Goal: Transaction & Acquisition: Subscribe to service/newsletter

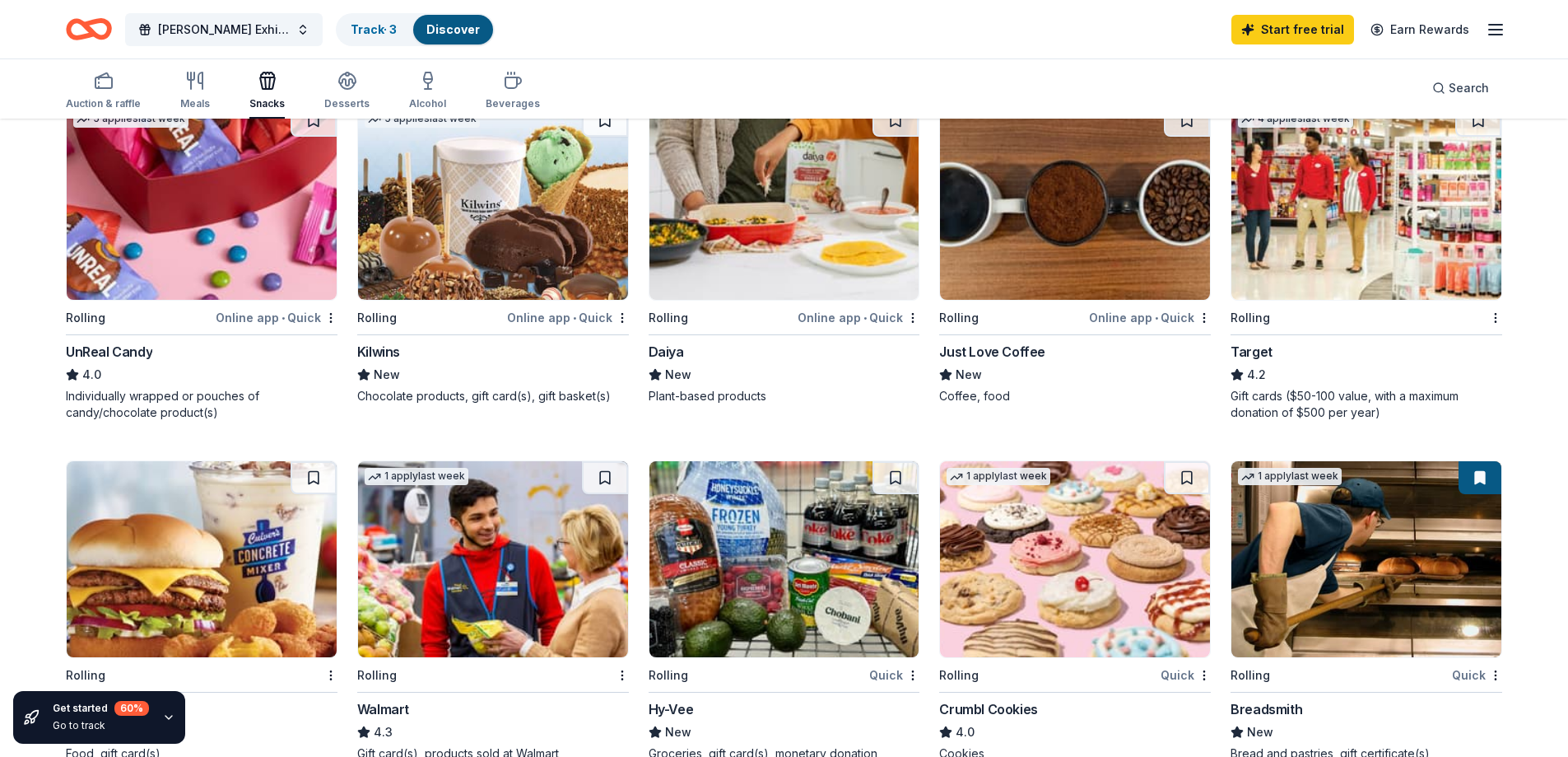
scroll to position [906, 0]
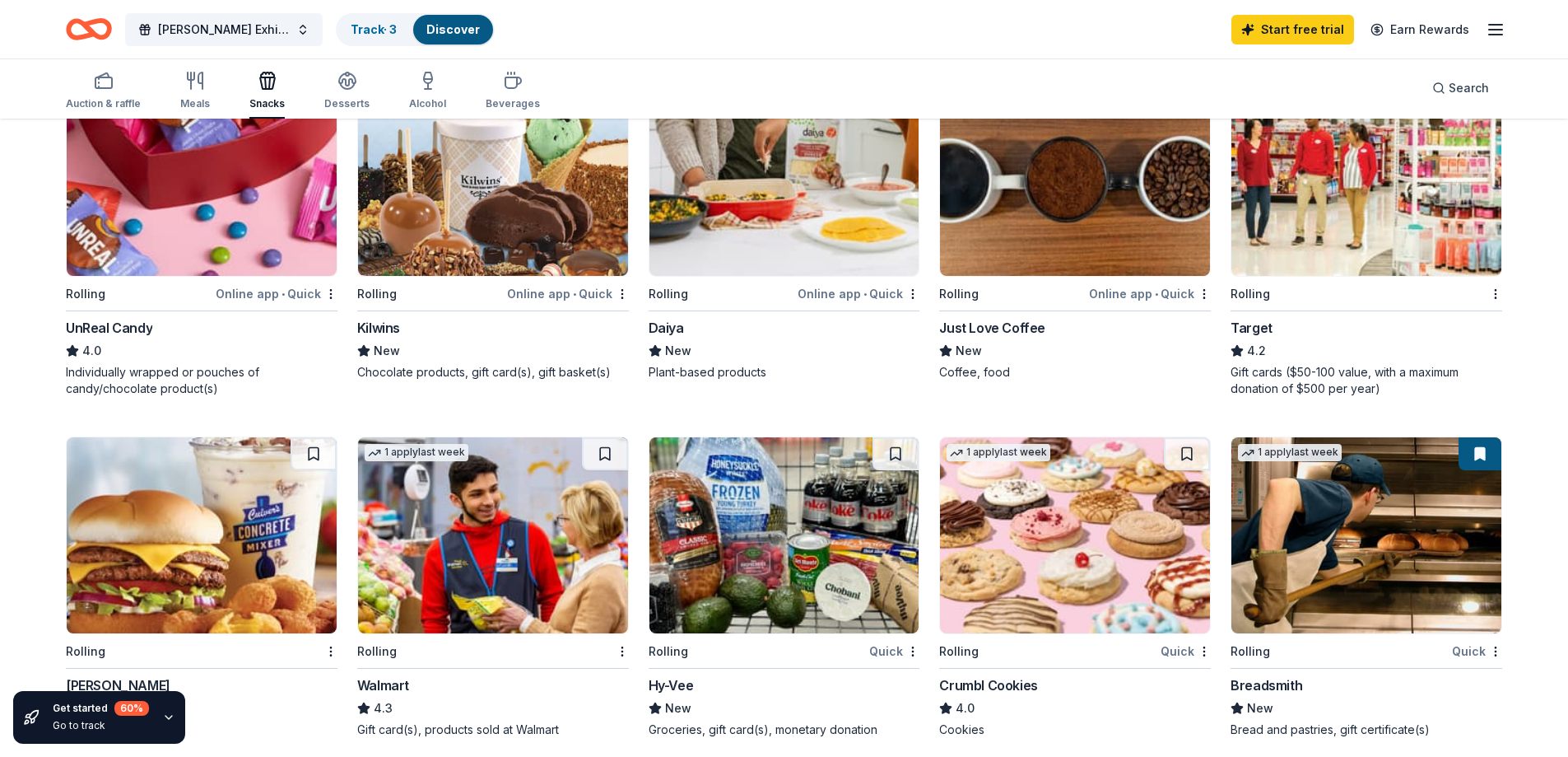
click at [1313, 270] on img at bounding box center [1365, 177] width 270 height 196
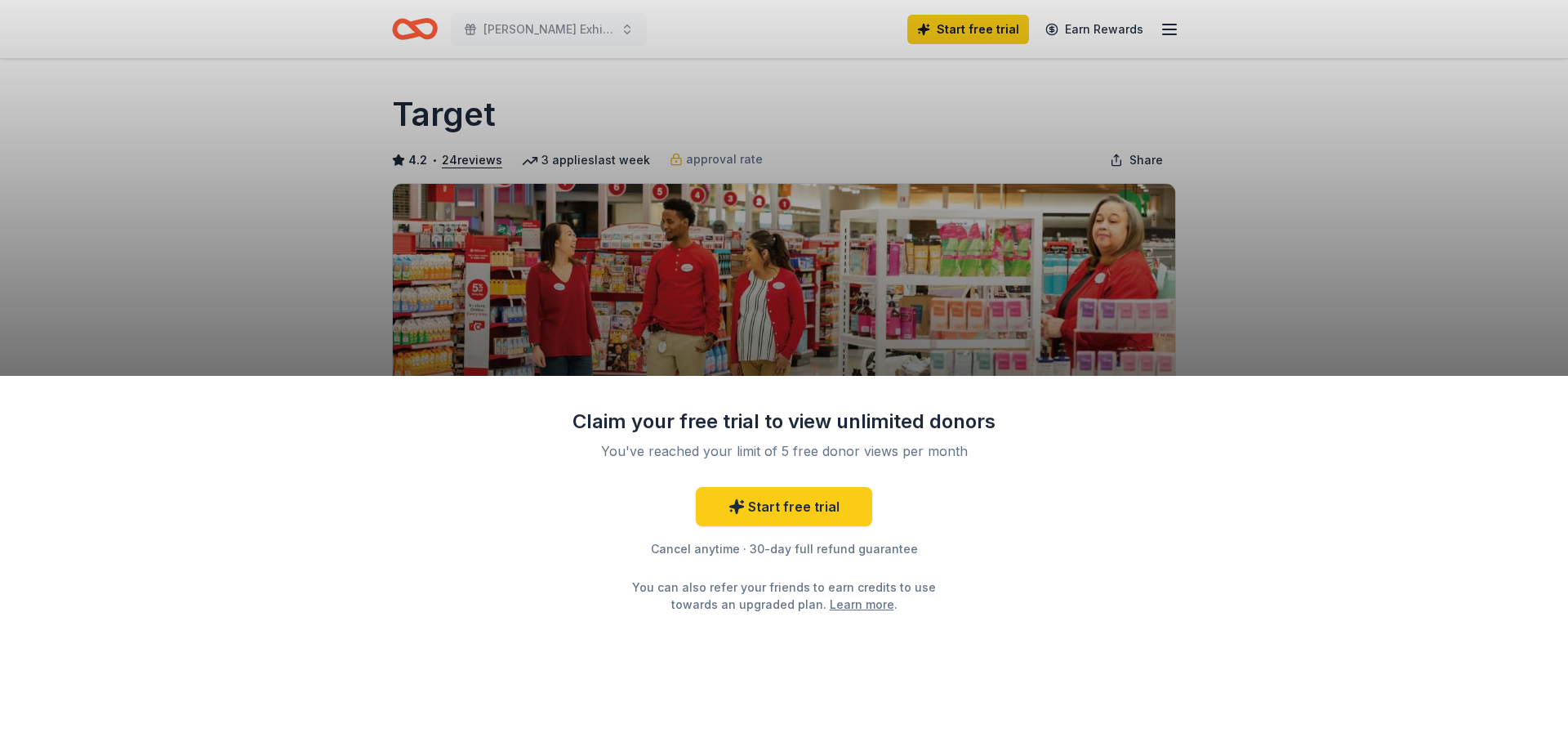
click at [133, 245] on div "Claim your free trial to view unlimited donors You've reached your limit of 5 f…" at bounding box center [784, 376] width 1568 height 751
click at [1303, 200] on div "Claim your free trial to view unlimited donors You've reached your limit of 5 f…" at bounding box center [784, 376] width 1568 height 751
click at [454, 119] on div "Claim your free trial to view unlimited donors You've reached your limit of 5 f…" at bounding box center [784, 376] width 1568 height 751
